Goal: Transaction & Acquisition: Purchase product/service

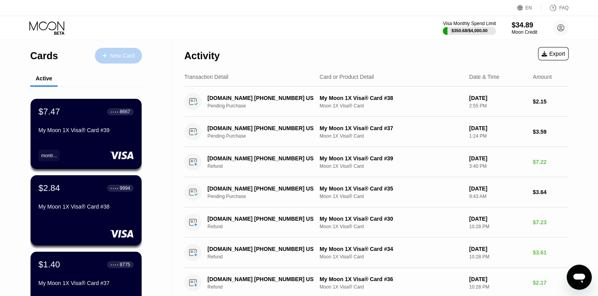
click at [118, 54] on div "New Card" at bounding box center [122, 56] width 24 height 7
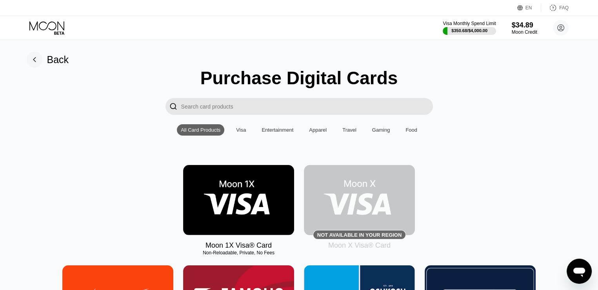
click at [217, 200] on img at bounding box center [238, 200] width 111 height 70
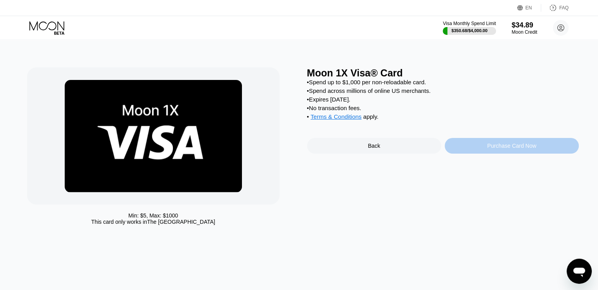
click at [517, 149] on div "Purchase Card Now" at bounding box center [511, 146] width 49 height 6
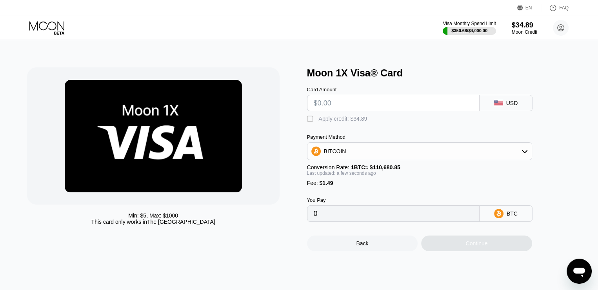
click at [385, 105] on input "text" at bounding box center [393, 103] width 159 height 16
type input "$5"
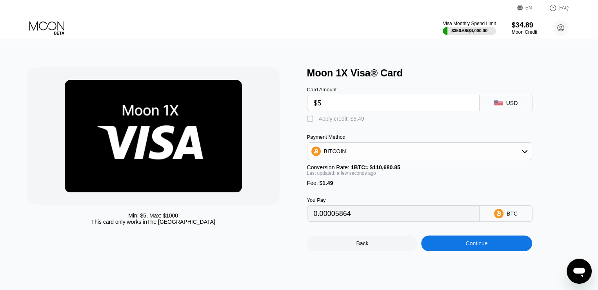
type input "0.00005864"
type input "$5"
click at [309, 123] on div "" at bounding box center [311, 119] width 8 height 8
type input "0"
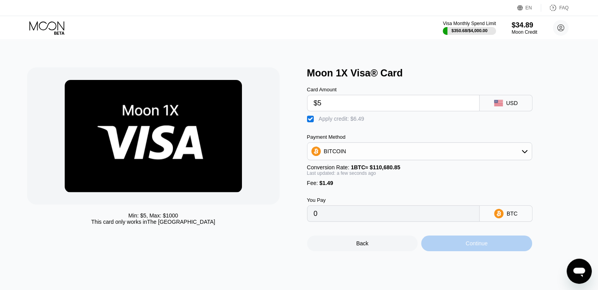
click at [454, 251] on div "Continue" at bounding box center [476, 244] width 111 height 16
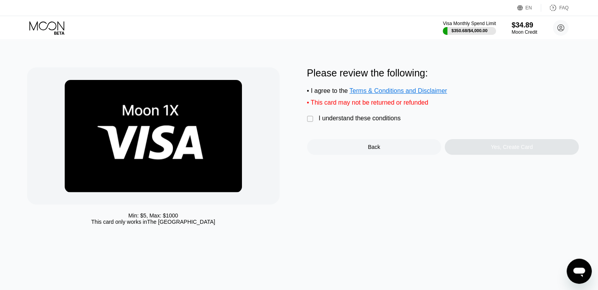
click at [381, 122] on div "I understand these conditions" at bounding box center [360, 118] width 82 height 7
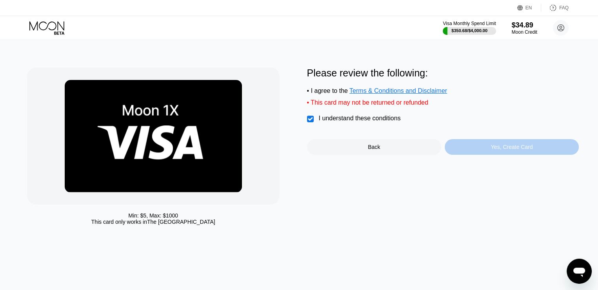
click at [467, 150] on div "Yes, Create Card" at bounding box center [511, 147] width 134 height 16
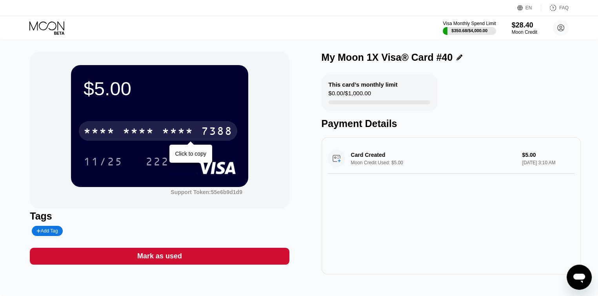
click at [218, 128] on div "7388" at bounding box center [216, 132] width 31 height 13
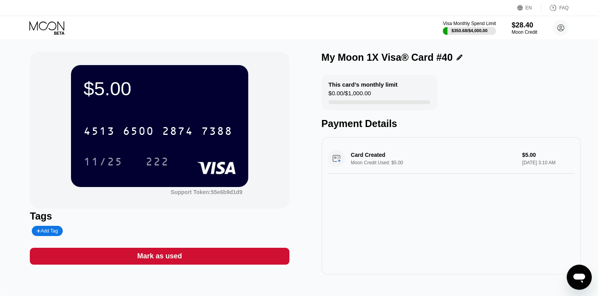
click at [137, 32] on div "Visa Monthly Spend Limit $350.68 / $4,000.00 $28.40 Moon Credit David Weinsier …" at bounding box center [299, 28] width 598 height 24
click at [39, 25] on icon at bounding box center [47, 28] width 36 height 14
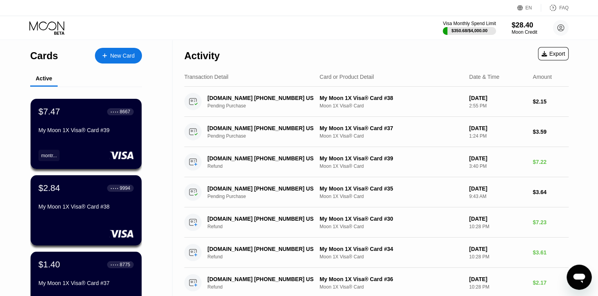
click at [117, 60] on div "New Card" at bounding box center [118, 56] width 47 height 16
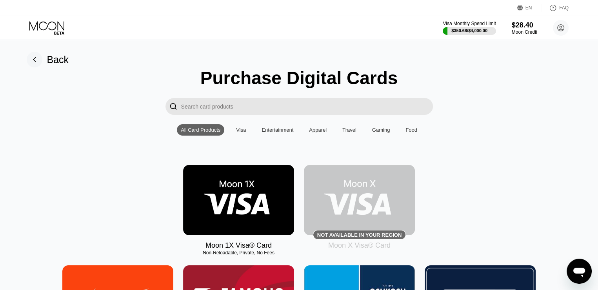
click at [257, 207] on img at bounding box center [238, 200] width 111 height 70
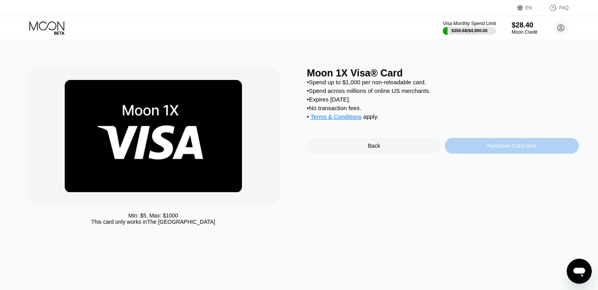
click at [497, 149] on div "Purchase Card Now" at bounding box center [511, 146] width 49 height 6
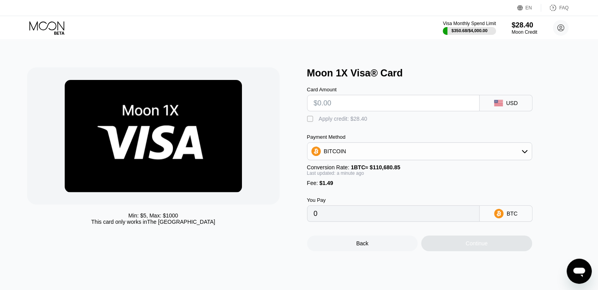
click at [368, 107] on input "text" at bounding box center [393, 103] width 159 height 16
type input "$5"
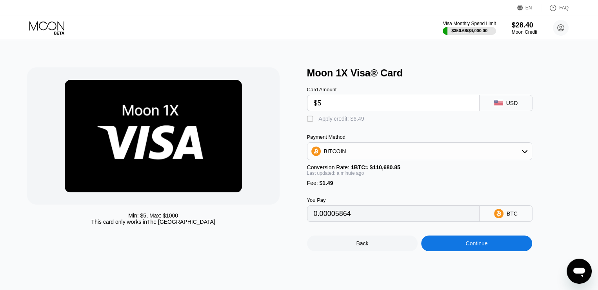
type input "0.00005864"
type input "$5"
click at [310, 121] on div "" at bounding box center [311, 119] width 8 height 8
type input "0"
click at [455, 251] on div "Continue" at bounding box center [476, 244] width 111 height 16
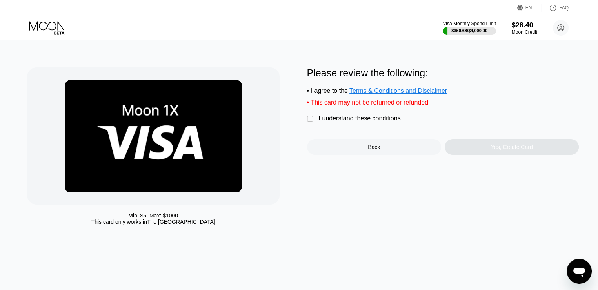
click at [393, 122] on div "I understand these conditions" at bounding box center [360, 118] width 82 height 7
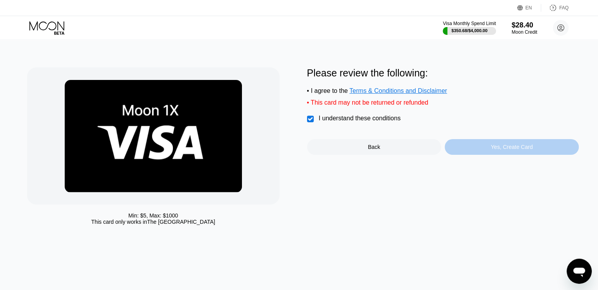
click at [502, 150] on div "Yes, Create Card" at bounding box center [512, 147] width 42 height 6
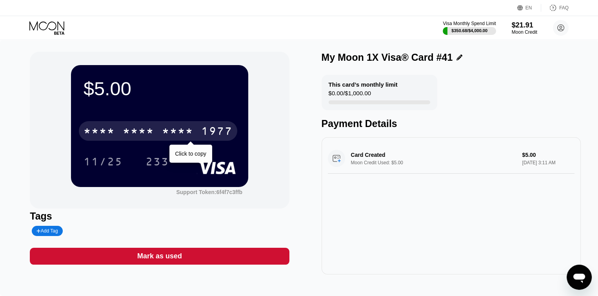
click at [214, 133] on div "1977" at bounding box center [216, 132] width 31 height 13
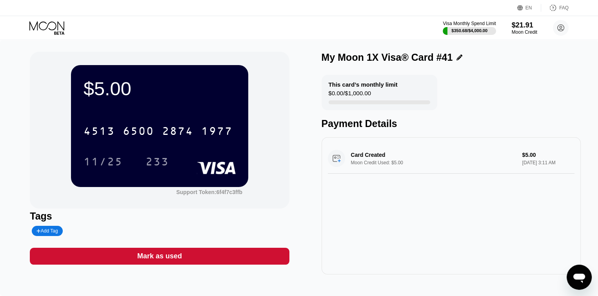
click at [52, 25] on icon at bounding box center [47, 28] width 36 height 14
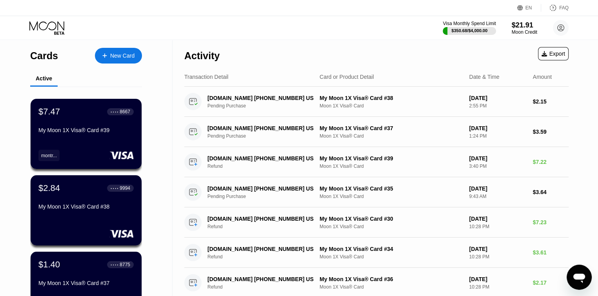
click at [120, 56] on div "New Card" at bounding box center [122, 56] width 24 height 7
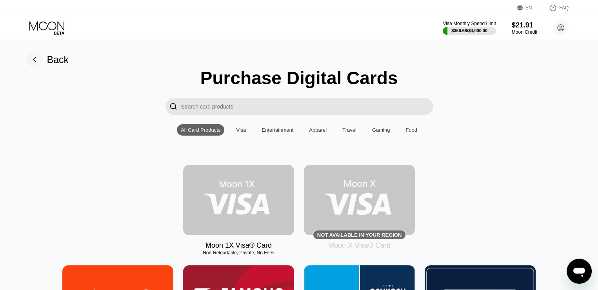
click at [249, 210] on img at bounding box center [238, 200] width 111 height 70
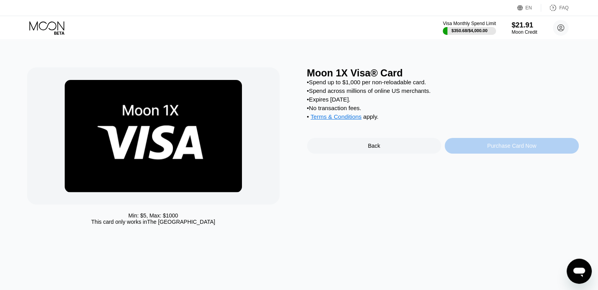
click at [495, 149] on div "Purchase Card Now" at bounding box center [511, 146] width 49 height 6
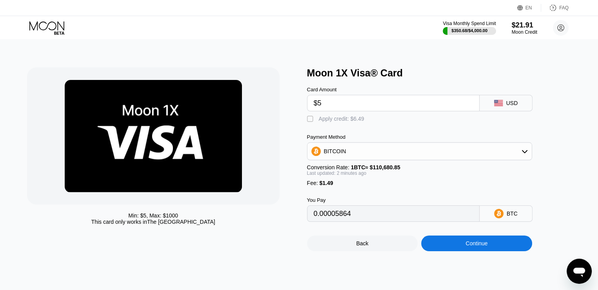
type input "$5"
click at [309, 123] on div "" at bounding box center [311, 119] width 8 height 8
type input "0"
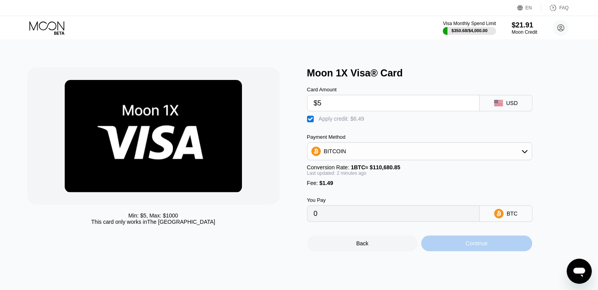
click at [465, 247] on div "Continue" at bounding box center [476, 243] width 22 height 6
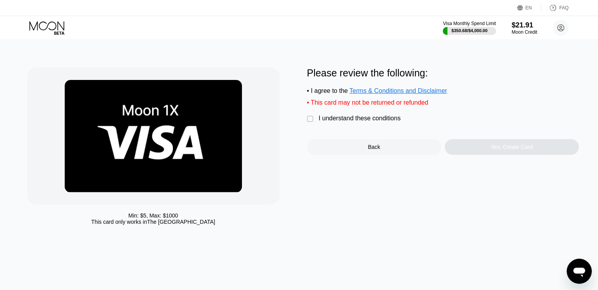
click at [372, 122] on div "I understand these conditions" at bounding box center [360, 118] width 82 height 7
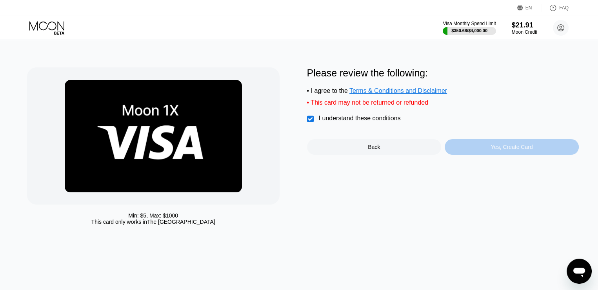
click at [497, 150] on div "Yes, Create Card" at bounding box center [512, 147] width 42 height 6
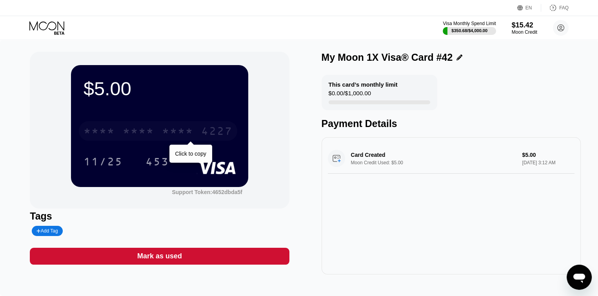
click at [195, 136] on div "* * * * * * * * * * * * 4227" at bounding box center [158, 131] width 158 height 20
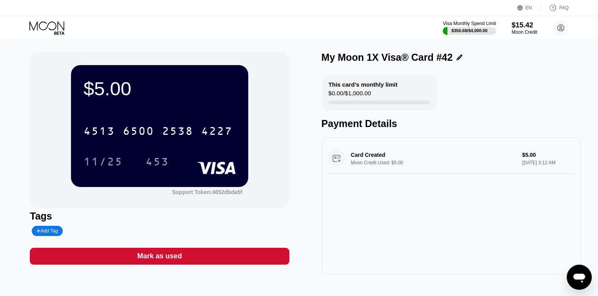
click at [47, 24] on icon at bounding box center [46, 25] width 35 height 9
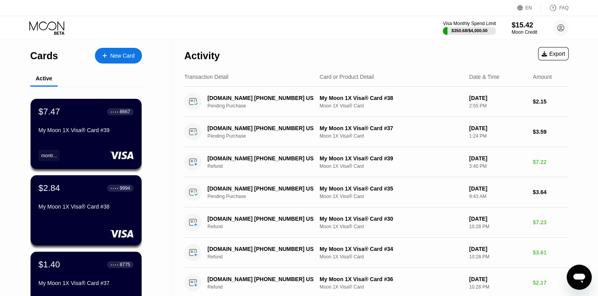
click at [110, 54] on div "New Card" at bounding box center [122, 56] width 24 height 7
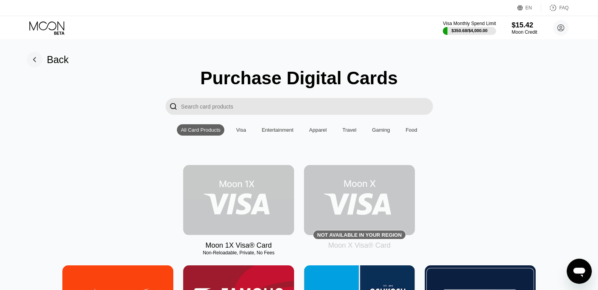
click at [263, 192] on img at bounding box center [238, 200] width 111 height 70
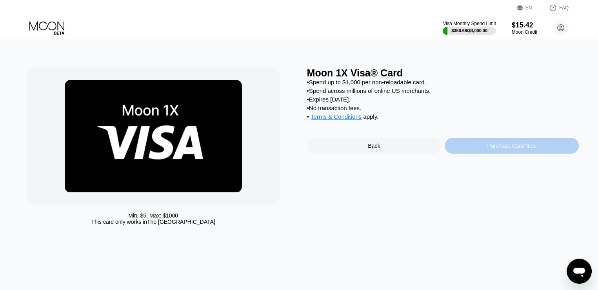
click at [544, 154] on div "Purchase Card Now" at bounding box center [511, 146] width 134 height 16
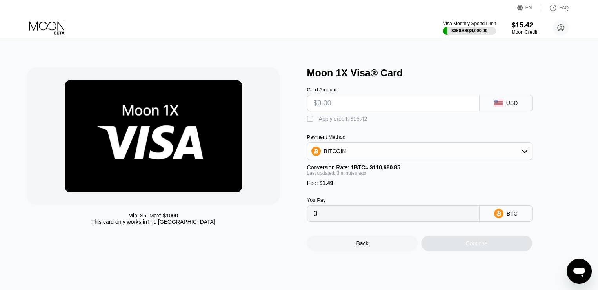
click at [347, 101] on input "text" at bounding box center [393, 103] width 159 height 16
type input "$5"
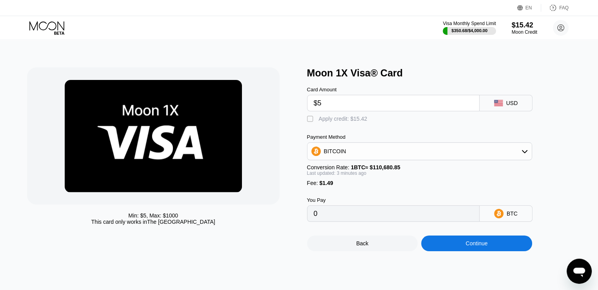
type input "0.00005864"
type input "$5"
click at [308, 120] on div "" at bounding box center [311, 119] width 8 height 8
type input "0"
click at [484, 247] on div "Continue" at bounding box center [476, 243] width 22 height 6
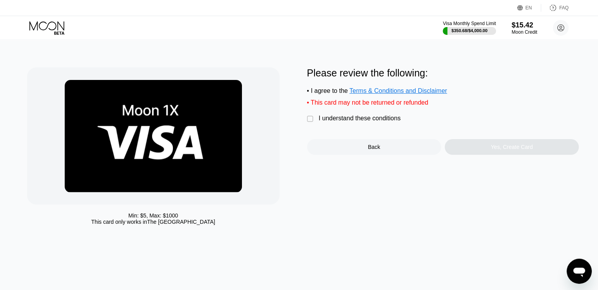
click at [376, 122] on div "I understand these conditions" at bounding box center [360, 118] width 82 height 7
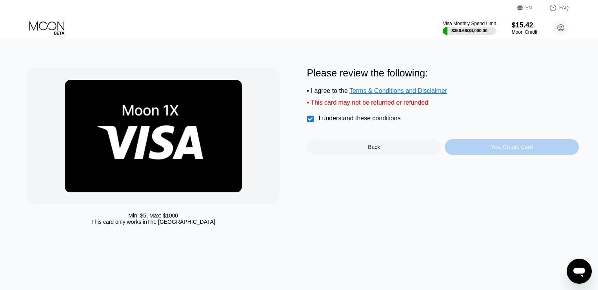
click at [505, 150] on div "Yes, Create Card" at bounding box center [512, 147] width 42 height 6
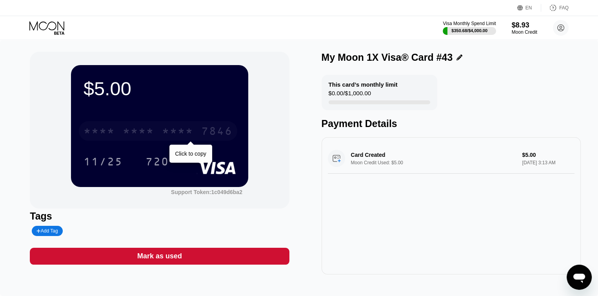
click at [214, 132] on div "7846" at bounding box center [216, 132] width 31 height 13
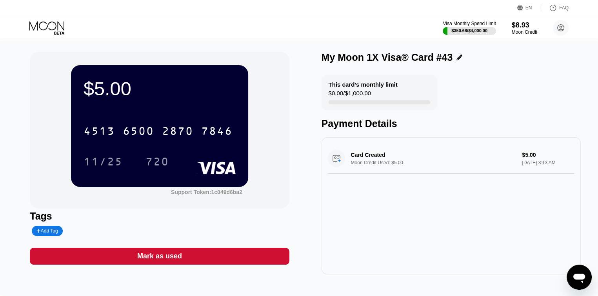
click at [158, 24] on div "Visa Monthly Spend Limit $350.68 / $4,000.00 $8.93 Moon Credit David Weinsier d…" at bounding box center [299, 28] width 598 height 24
click at [59, 25] on icon at bounding box center [47, 28] width 36 height 14
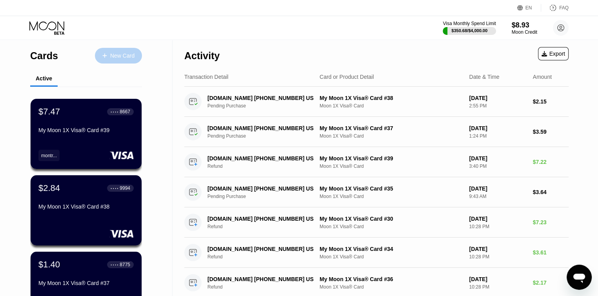
click at [126, 61] on div "New Card" at bounding box center [118, 56] width 47 height 16
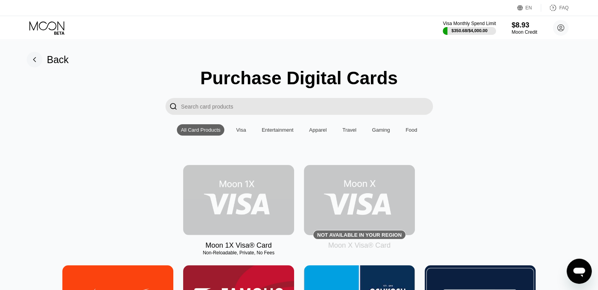
click at [237, 209] on img at bounding box center [238, 200] width 111 height 70
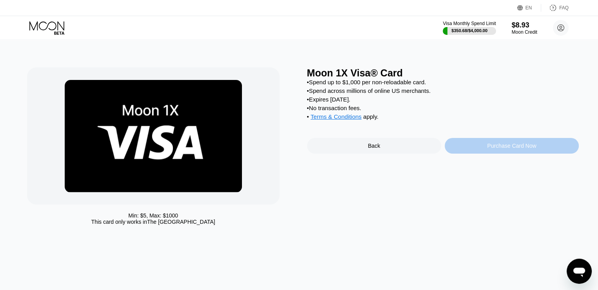
click at [535, 149] on div "Purchase Card Now" at bounding box center [511, 146] width 134 height 16
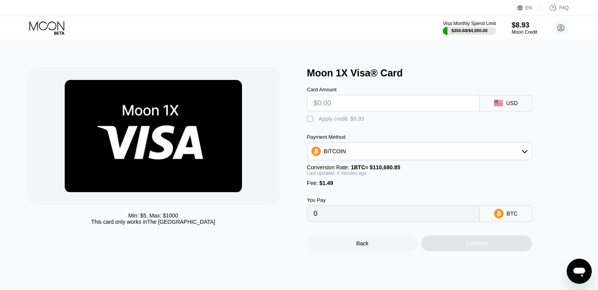
click at [368, 107] on input "text" at bounding box center [393, 103] width 159 height 16
type input "$5"
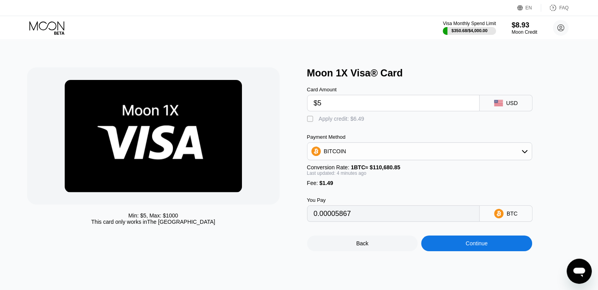
type input "0.00005867"
type input "$5"
click at [310, 122] on div "" at bounding box center [311, 119] width 8 height 8
type input "0"
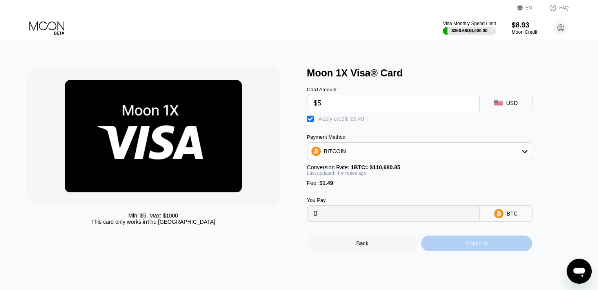
click at [471, 247] on div "Continue" at bounding box center [476, 243] width 22 height 6
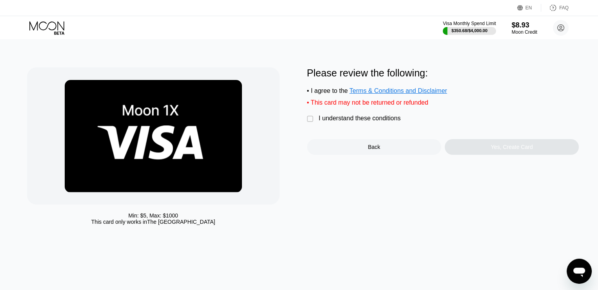
click at [369, 122] on div "I understand these conditions" at bounding box center [360, 118] width 82 height 7
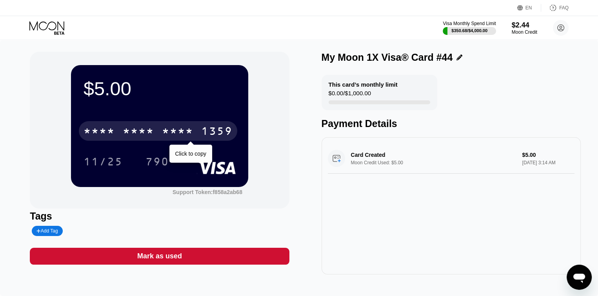
click at [223, 131] on div "1359" at bounding box center [216, 132] width 31 height 13
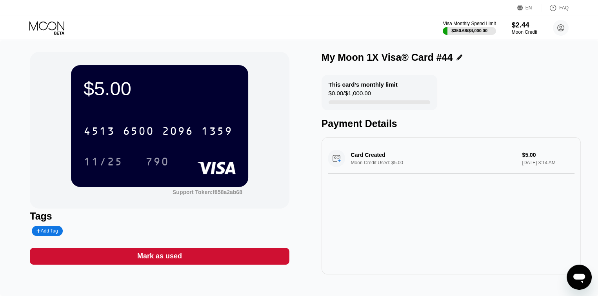
click at [166, 8] on div "EN Language Select an item Save FAQ" at bounding box center [299, 8] width 598 height 16
